Goal: Task Accomplishment & Management: Use online tool/utility

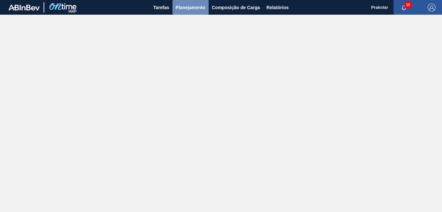
click at [196, 6] on span "Planejamento" at bounding box center [191, 8] width 30 height 8
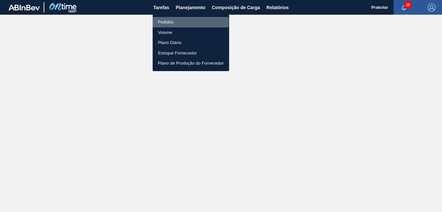
click at [176, 22] on li "Pedidos" at bounding box center [191, 22] width 77 height 10
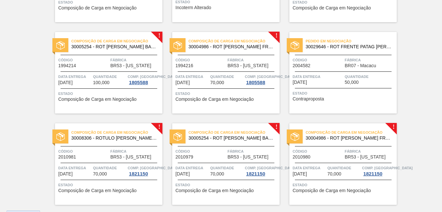
scroll to position [408, 0]
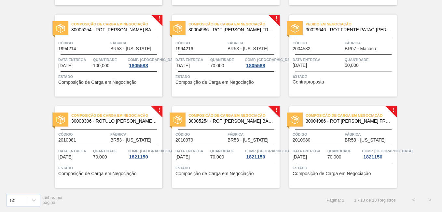
click at [353, 27] on span "Pedido em Negociação" at bounding box center [351, 24] width 91 height 7
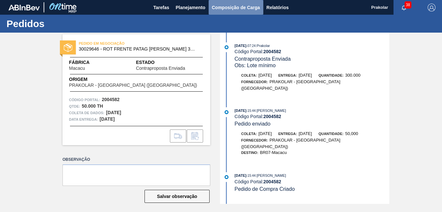
click at [228, 8] on span "Composição de Carga" at bounding box center [236, 8] width 48 height 8
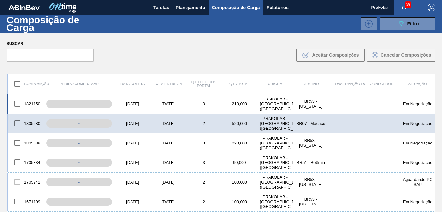
click at [326, 105] on div "BR53 - [US_STATE]" at bounding box center [311, 104] width 36 height 10
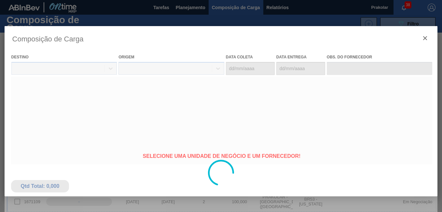
type coleta "[DATE]"
type entrega "[DATE]"
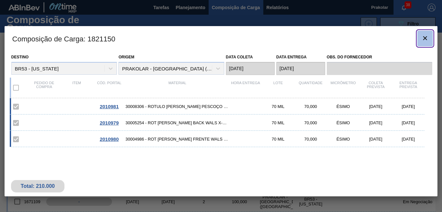
click at [426, 42] on icon "botão de ícone" at bounding box center [425, 38] width 8 height 8
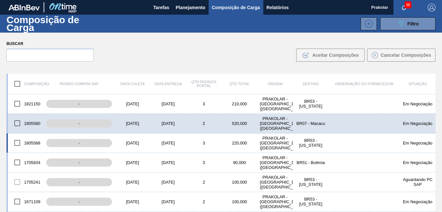
click at [242, 142] on div "220,000" at bounding box center [240, 142] width 36 height 5
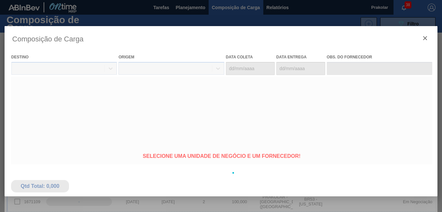
type coleta "[DATE]"
type entrega "[DATE]"
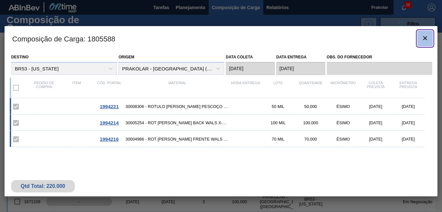
click at [426, 40] on icon "botão de ícone" at bounding box center [425, 38] width 8 height 8
